Goal: Transaction & Acquisition: Purchase product/service

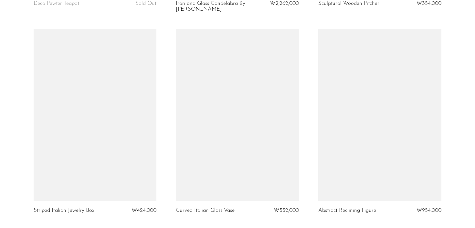
scroll to position [437, 0]
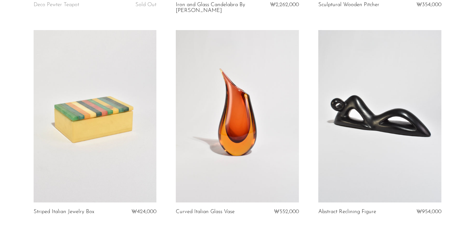
click at [127, 110] on link at bounding box center [95, 116] width 123 height 172
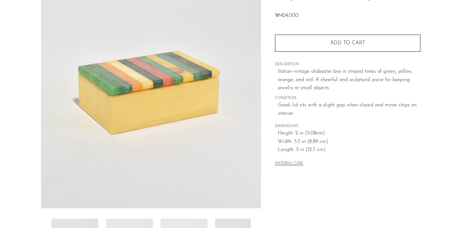
scroll to position [193, 0]
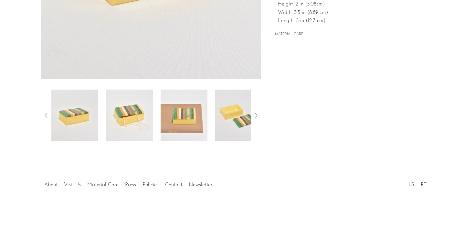
click at [140, 128] on img at bounding box center [129, 116] width 47 height 52
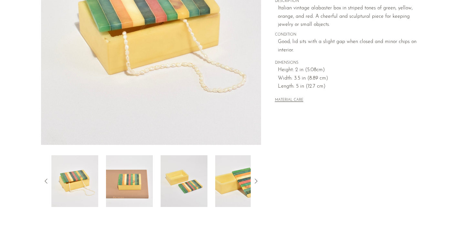
scroll to position [107, 0]
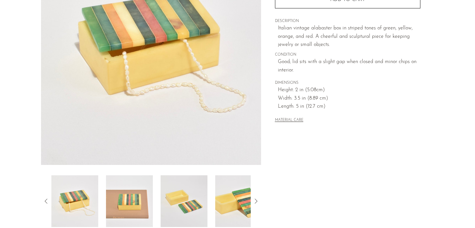
click at [188, 195] on img at bounding box center [184, 201] width 47 height 52
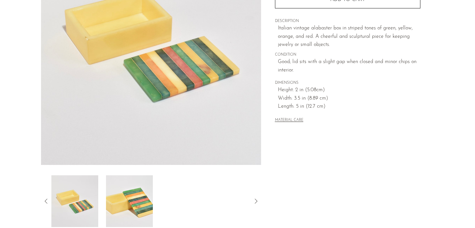
click at [149, 204] on img at bounding box center [129, 201] width 47 height 52
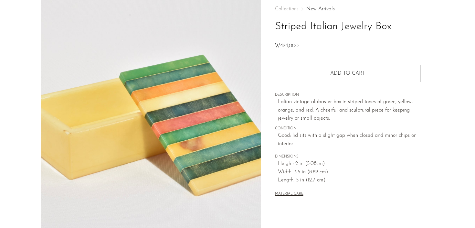
scroll to position [0, 0]
